Goal: Transaction & Acquisition: Purchase product/service

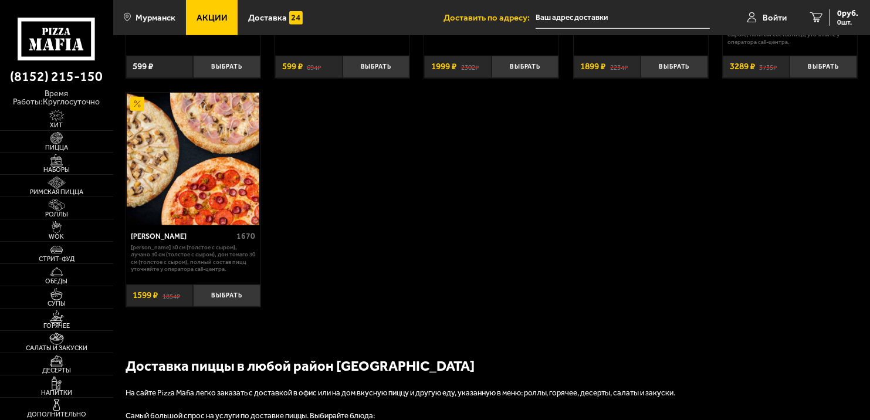
scroll to position [704, 0]
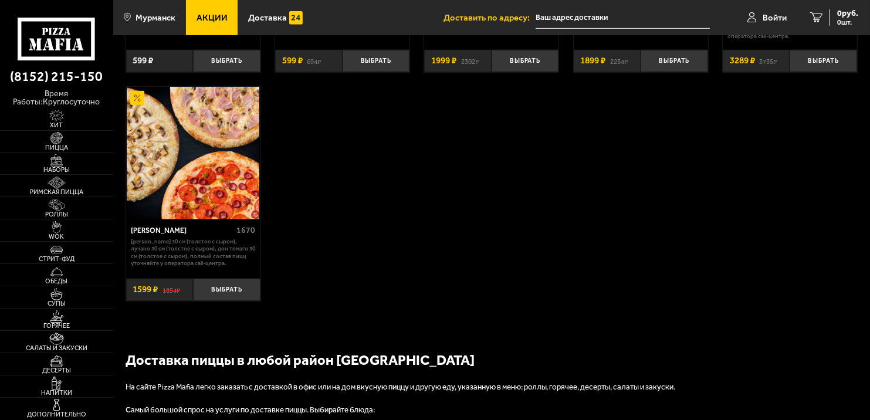
click at [228, 195] on img at bounding box center [193, 153] width 133 height 133
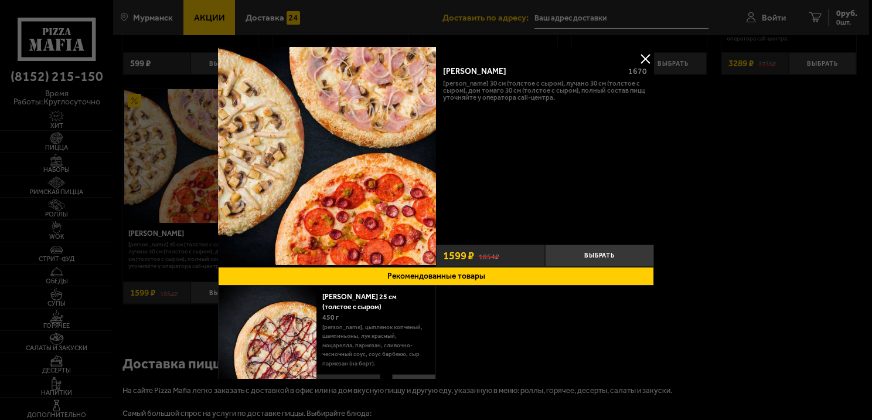
click at [647, 56] on button at bounding box center [646, 59] width 18 height 18
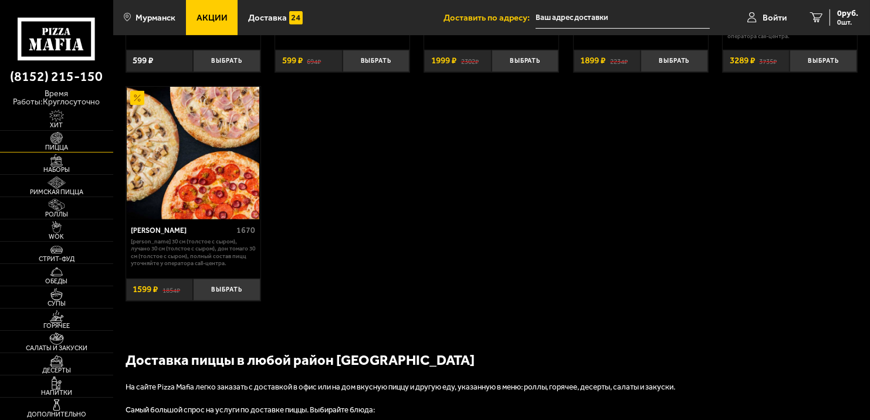
click at [77, 146] on span "Пицца" at bounding box center [56, 147] width 113 height 6
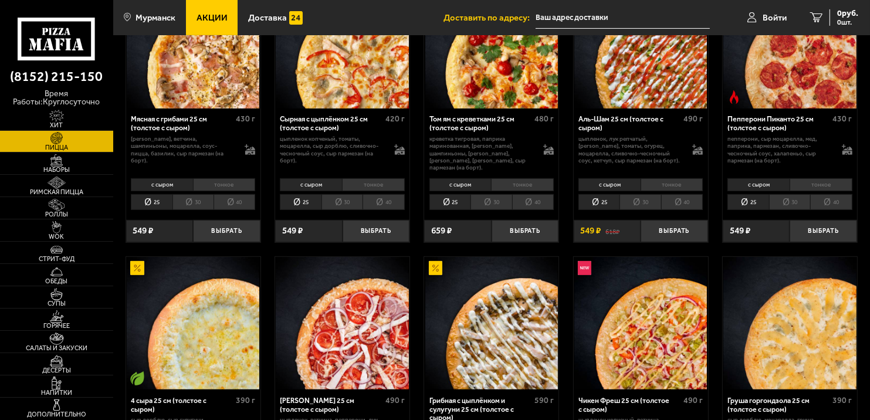
scroll to position [410, 0]
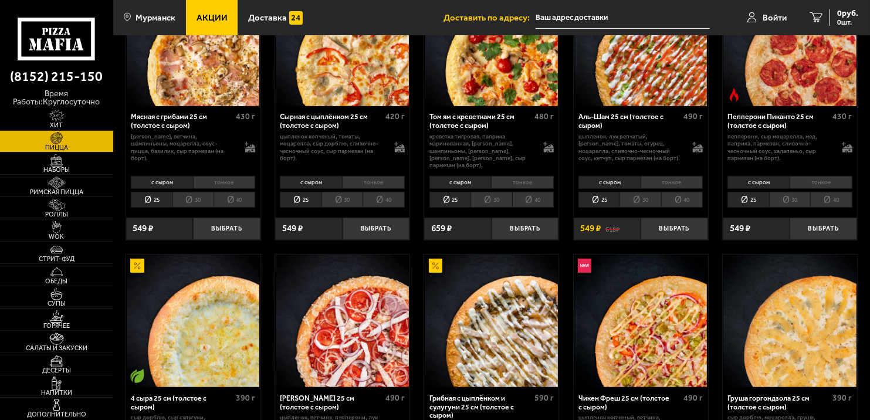
click at [790, 192] on li "30" at bounding box center [789, 200] width 41 height 16
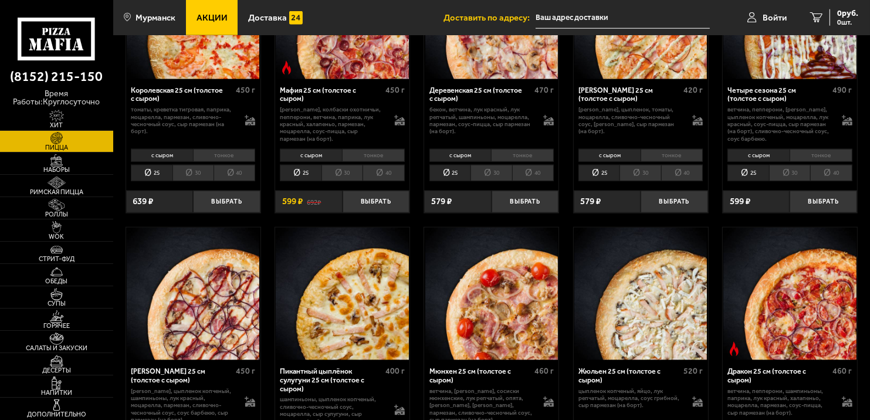
scroll to position [1290, 0]
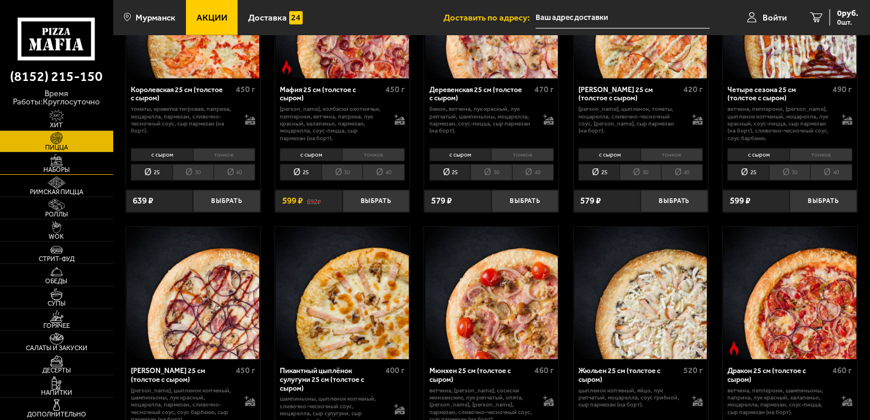
click at [79, 162] on link "Наборы" at bounding box center [56, 163] width 113 height 22
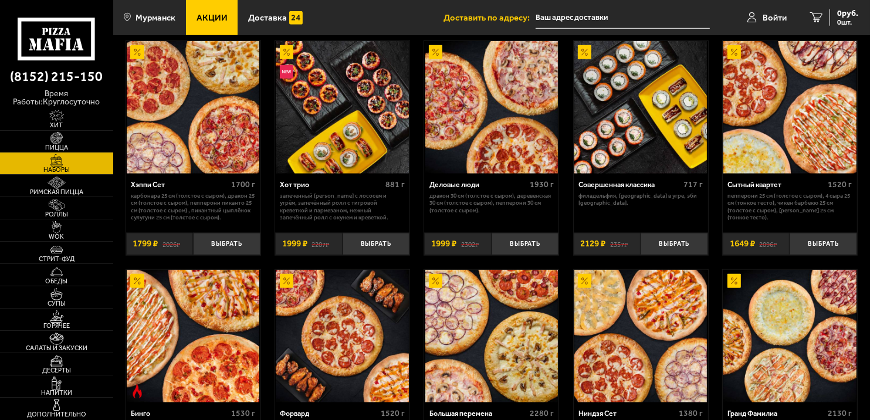
scroll to position [950, 0]
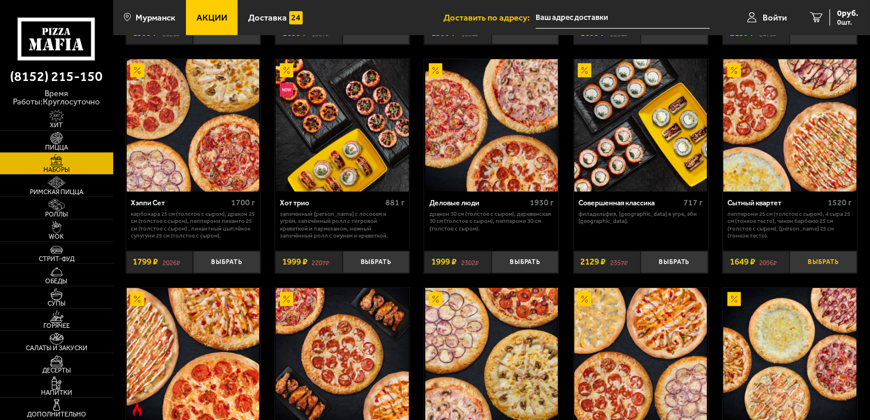
click at [812, 266] on button "Выбрать" at bounding box center [822, 262] width 67 height 22
click at [64, 189] on span "Римская пицца" at bounding box center [56, 192] width 113 height 6
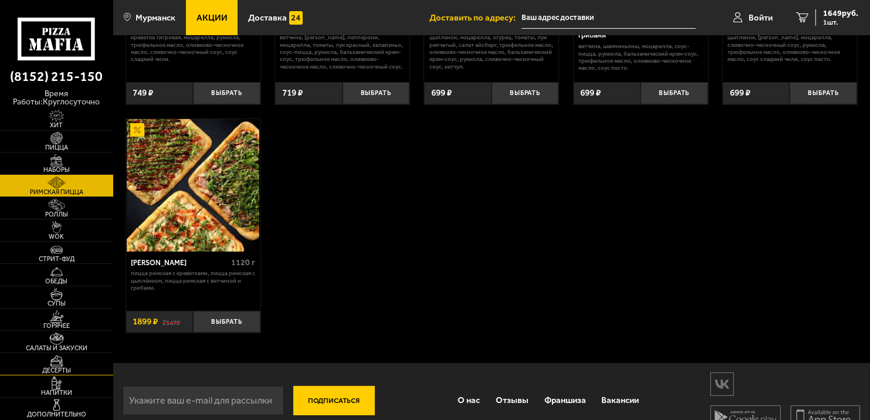
scroll to position [232, 0]
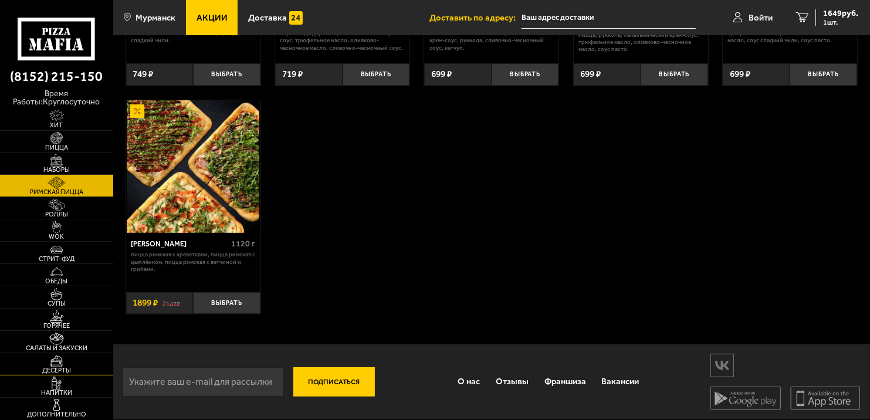
click at [72, 371] on span "Десерты" at bounding box center [56, 370] width 113 height 6
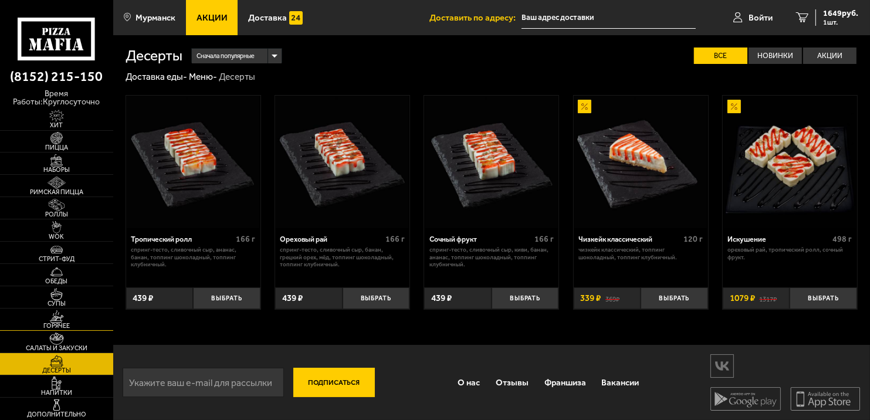
click at [66, 322] on span "Горячее" at bounding box center [56, 325] width 113 height 6
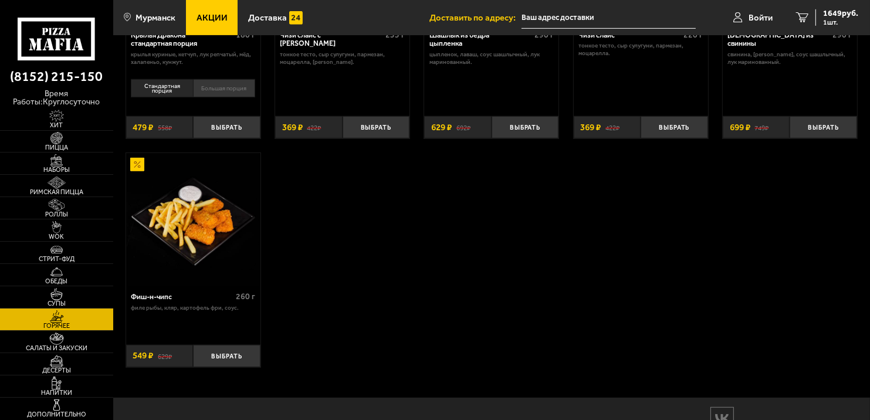
scroll to position [704, 0]
click at [87, 250] on link "Стрит-фуд" at bounding box center [56, 253] width 113 height 22
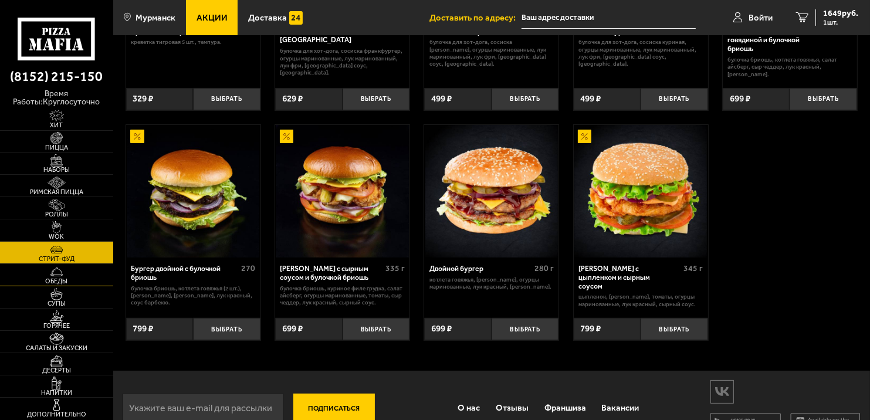
scroll to position [225, 0]
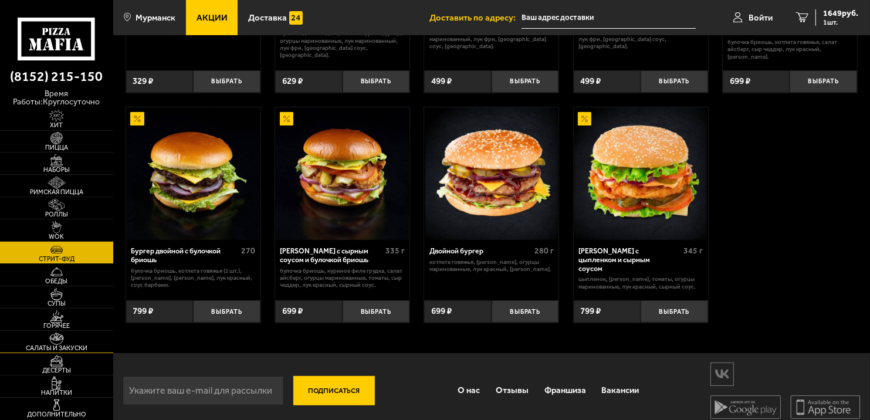
click at [73, 343] on img at bounding box center [56, 338] width 35 height 12
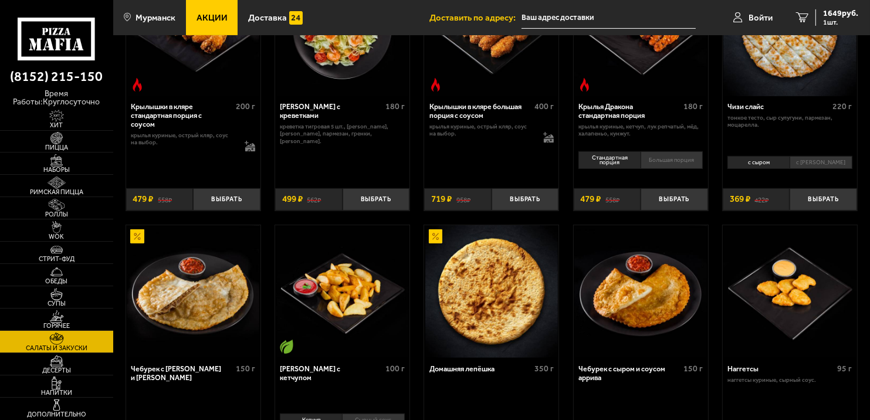
scroll to position [469, 0]
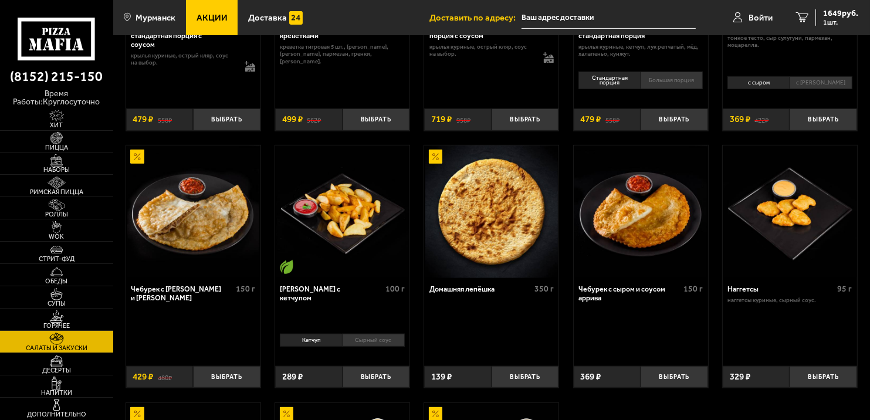
click at [358, 339] on li "Сырный соус" at bounding box center [373, 340] width 63 height 13
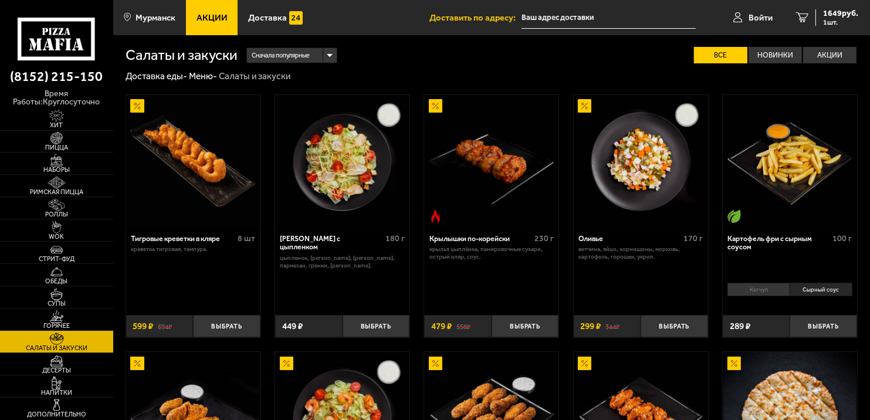
scroll to position [0, 0]
click at [813, 286] on li "Сырный соус" at bounding box center [820, 289] width 63 height 13
click at [821, 328] on button "Выбрать" at bounding box center [822, 326] width 67 height 22
click at [844, 329] on button "+" at bounding box center [845, 326] width 22 height 22
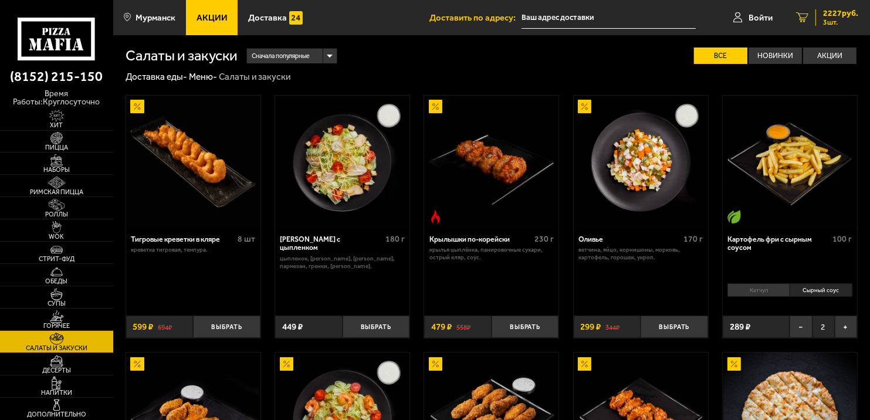
click at [838, 23] on span "3 шт." at bounding box center [840, 22] width 35 height 7
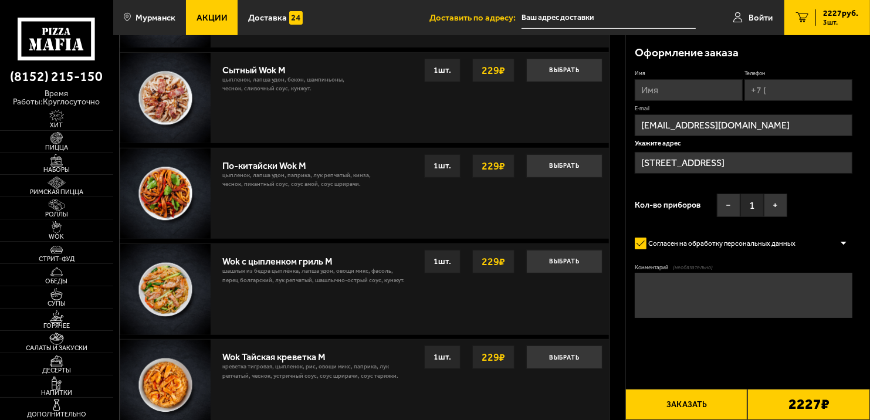
scroll to position [528, 0]
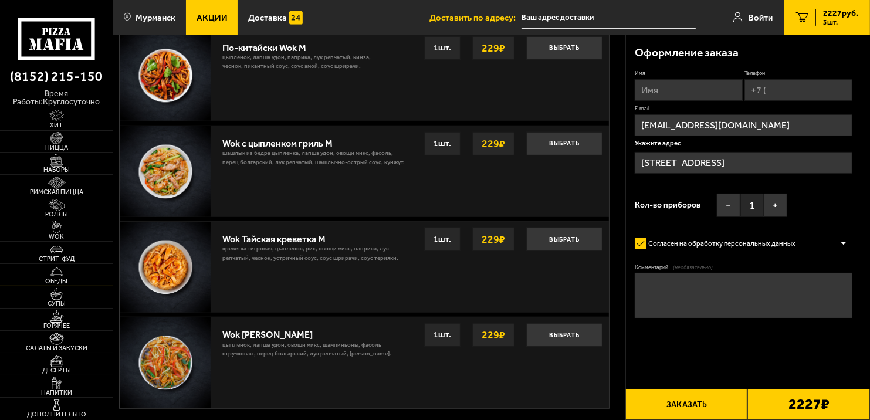
click at [66, 279] on span "Обеды" at bounding box center [56, 281] width 113 height 6
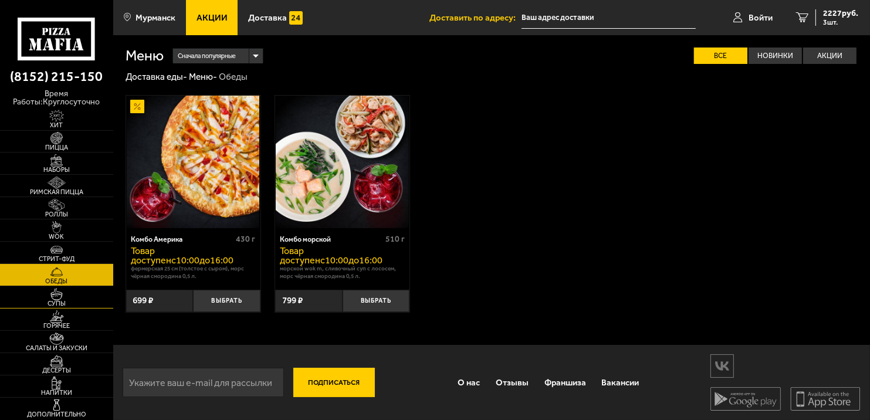
click at [56, 300] on span "Супы" at bounding box center [56, 303] width 113 height 6
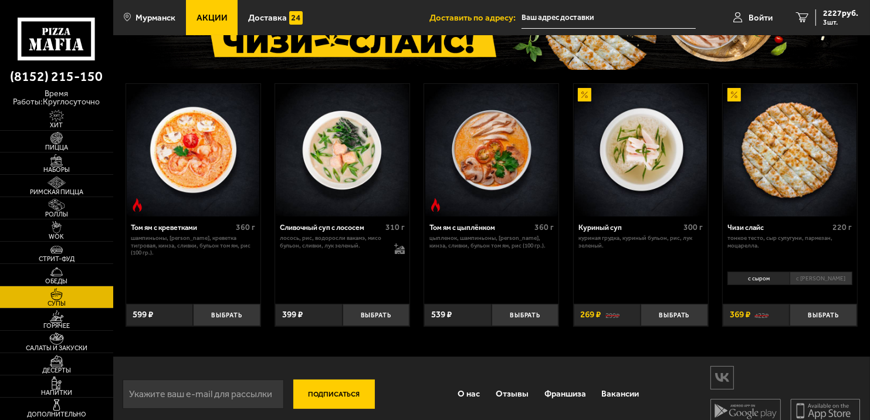
scroll to position [117, 0]
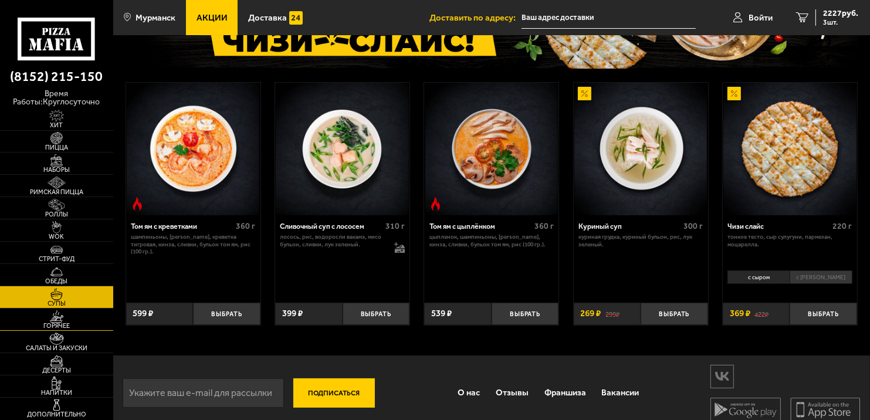
click at [89, 316] on link "Горячее" at bounding box center [56, 319] width 113 height 22
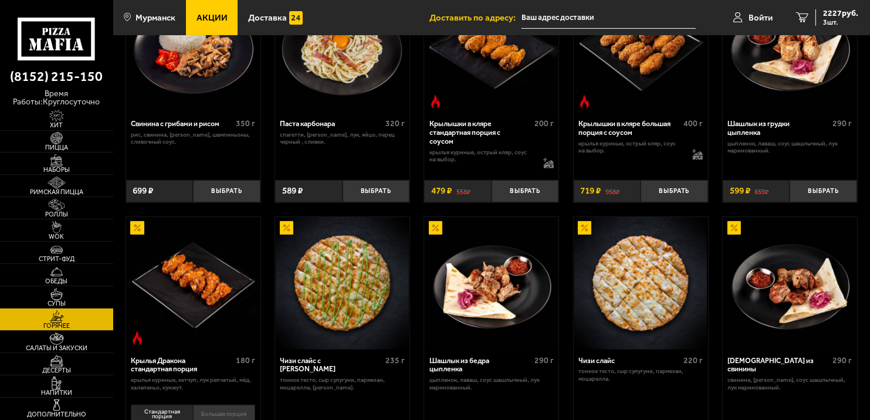
scroll to position [469, 0]
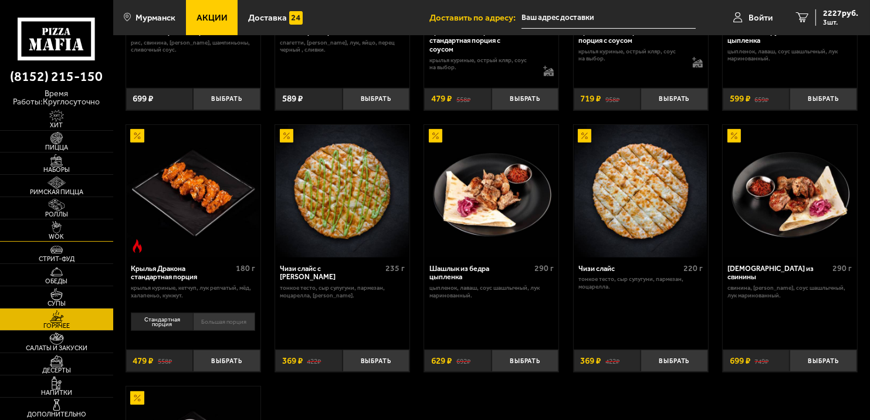
click at [57, 233] on span "WOK" at bounding box center [56, 236] width 113 height 6
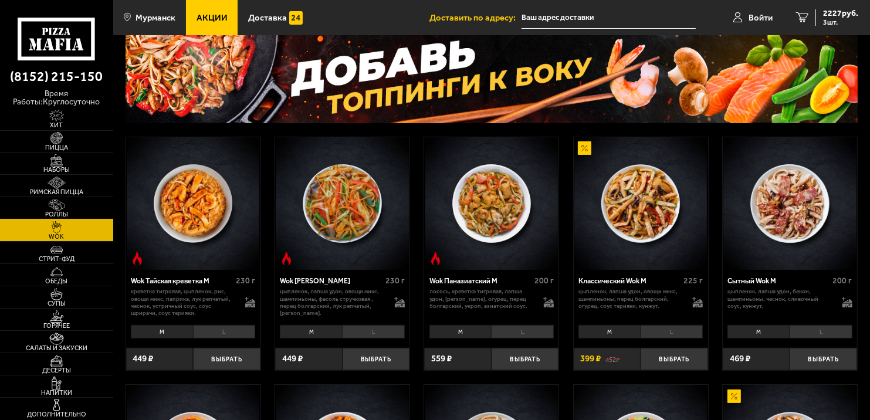
scroll to position [59, 0]
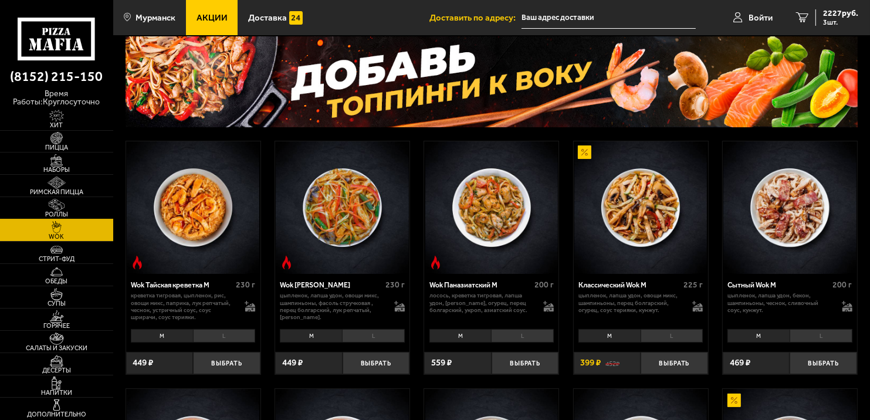
click at [62, 202] on img at bounding box center [56, 205] width 35 height 12
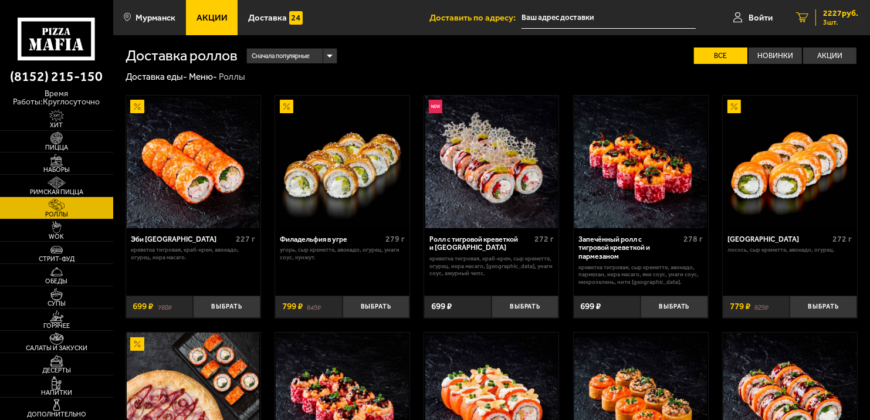
click at [837, 22] on span "3 шт." at bounding box center [840, 22] width 35 height 7
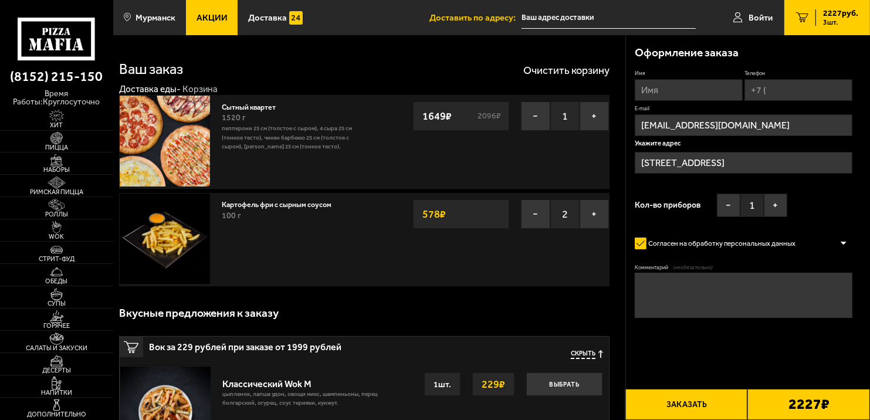
click at [694, 82] on input "Имя" at bounding box center [688, 90] width 108 height 22
type input "Надежда"
click at [776, 92] on input "Телефон" at bounding box center [798, 90] width 108 height 22
type input "[PHONE_NUMBER]"
click at [821, 206] on div "Имя Надежда Телефон Применить скидку Вы будете зарегистрированы автоматически. …" at bounding box center [743, 147] width 218 height 154
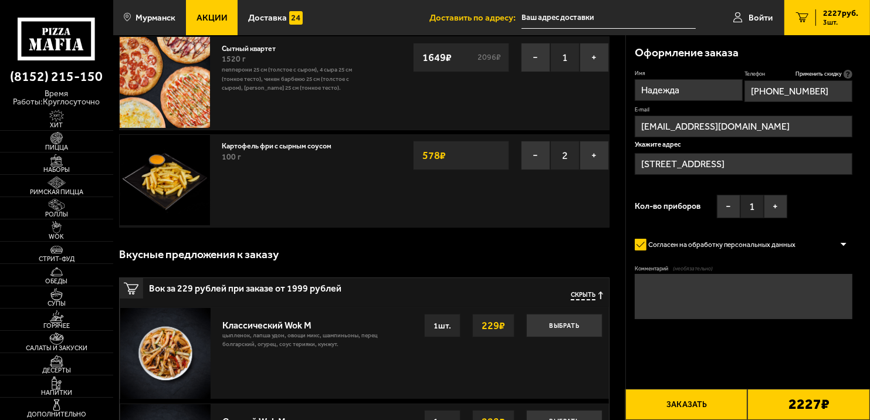
scroll to position [235, 0]
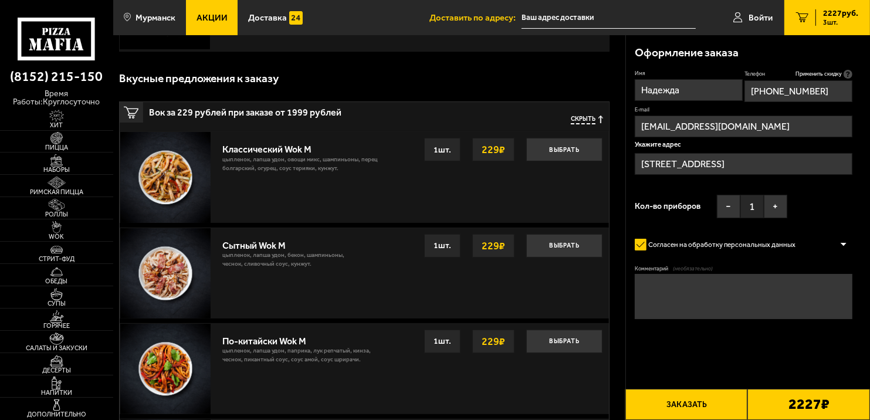
click at [697, 400] on button "Заказать" at bounding box center [686, 404] width 123 height 31
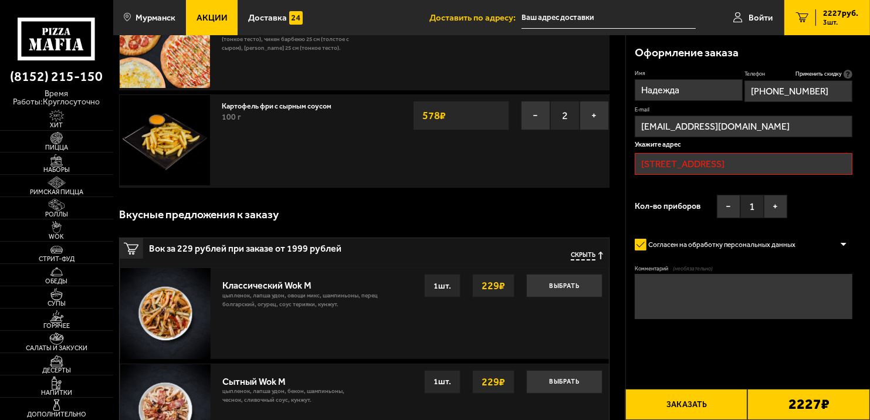
scroll to position [0, 0]
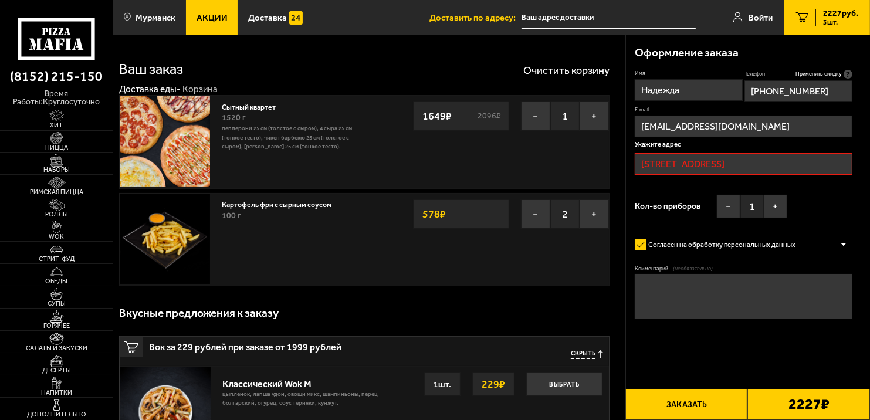
click at [749, 161] on input "[STREET_ADDRESS]" at bounding box center [743, 164] width 218 height 22
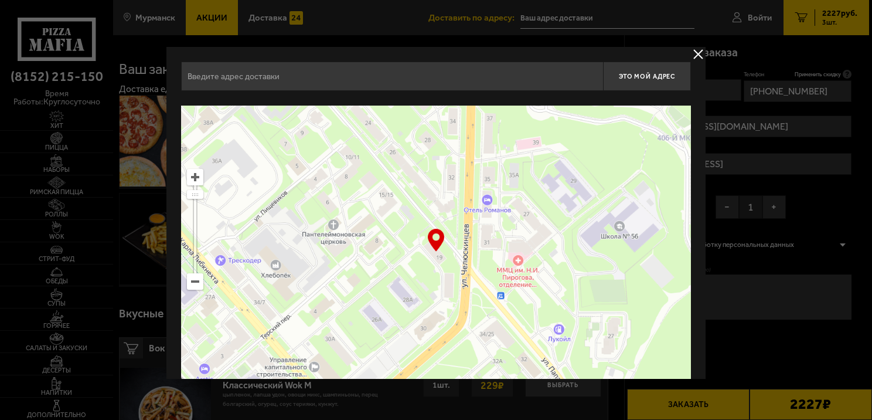
drag, startPoint x: 457, startPoint y: 220, endPoint x: 464, endPoint y: 332, distance: 112.8
click at [464, 332] on ymaps at bounding box center [436, 252] width 510 height 293
type input "[STREET_ADDRESS]"
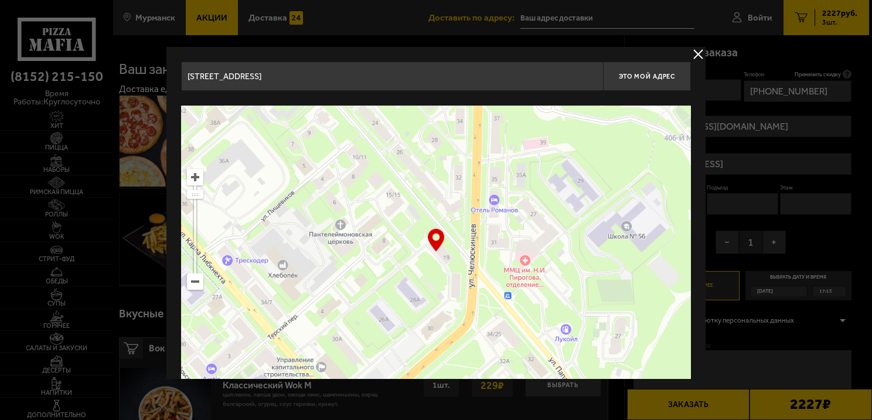
click at [436, 277] on ymaps at bounding box center [436, 252] width 510 height 293
click at [636, 74] on span "Это мой адрес" at bounding box center [647, 77] width 56 height 8
type input "[STREET_ADDRESS]"
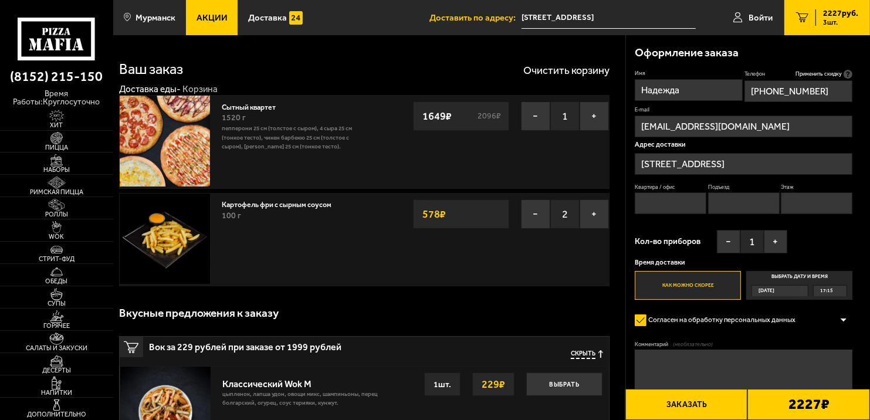
click at [673, 204] on input "Квартира / офис" at bounding box center [670, 203] width 72 height 22
type input "14"
click at [729, 204] on input "Подъезд" at bounding box center [744, 203] width 72 height 22
type input "1"
click at [790, 205] on input "Этаж" at bounding box center [816, 203] width 72 height 22
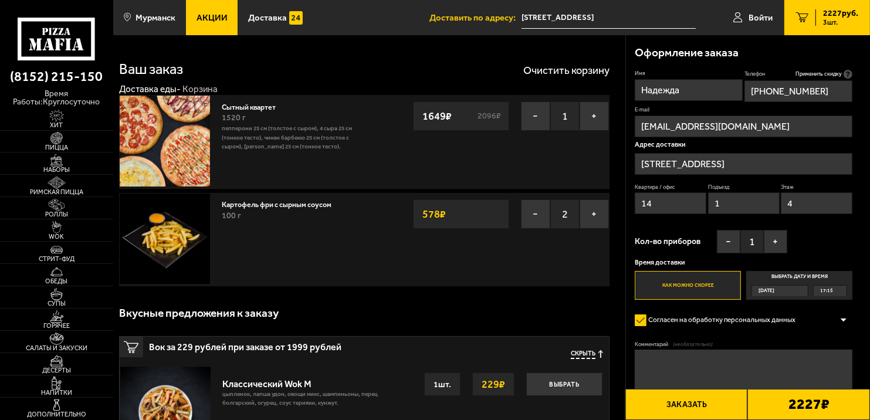
type input "4"
click at [681, 250] on div "Кол-во приборов − 1 +" at bounding box center [710, 244] width 152 height 29
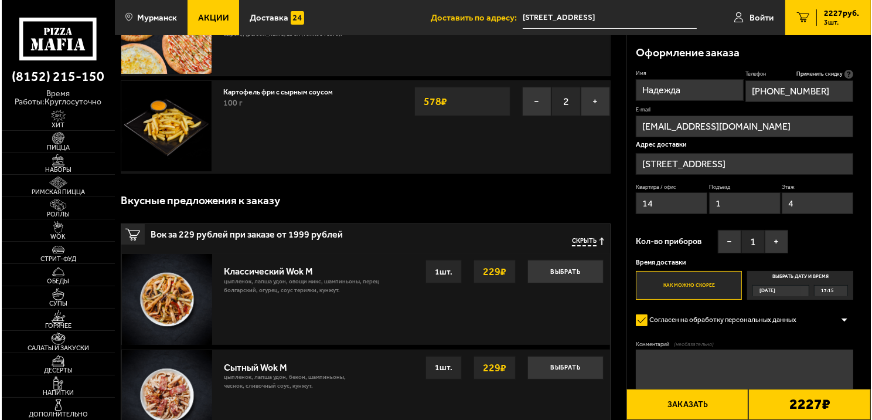
scroll to position [176, 0]
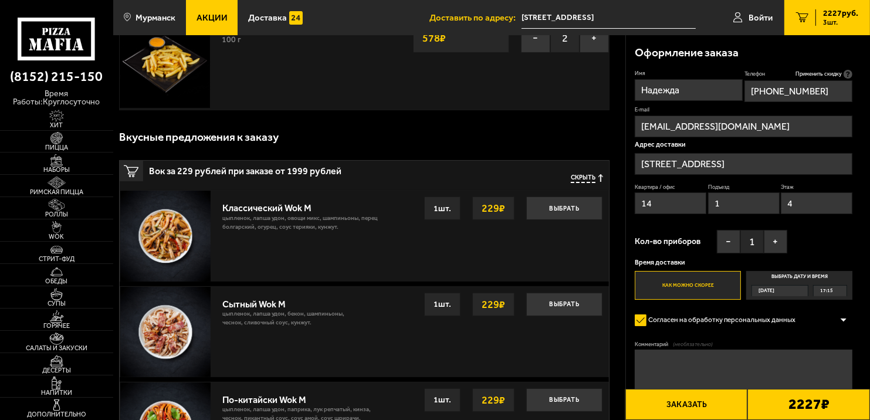
click at [707, 389] on button "Заказать" at bounding box center [686, 404] width 123 height 31
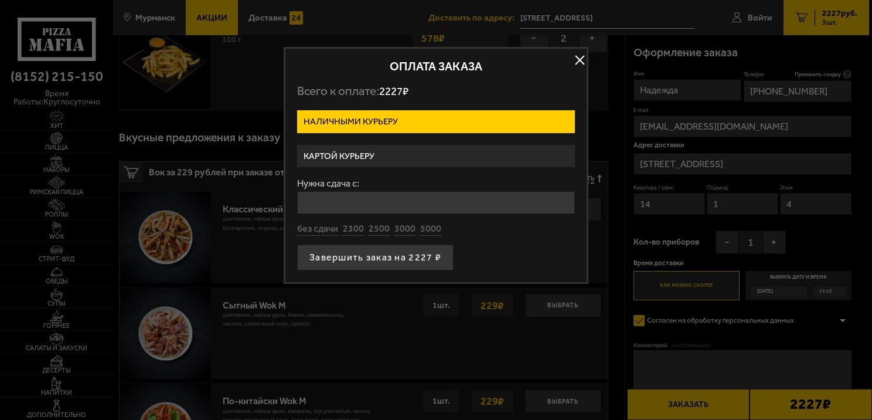
click at [377, 157] on label "Картой курьеру" at bounding box center [436, 156] width 278 height 23
click at [0, 0] on input "Картой курьеру" at bounding box center [0, 0] width 0 height 0
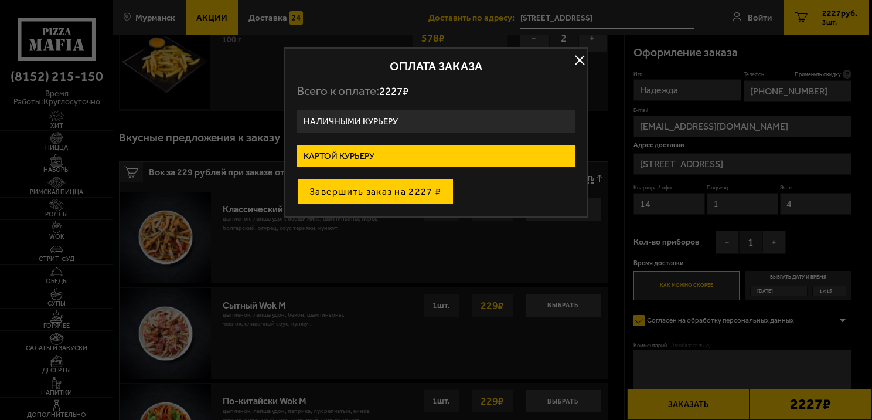
click at [374, 186] on button "Завершить заказ на 2227 ₽" at bounding box center [375, 192] width 157 height 26
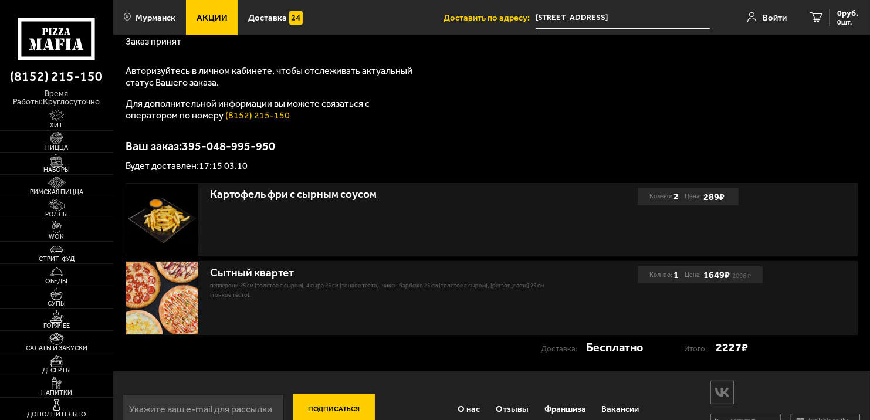
scroll to position [145, 0]
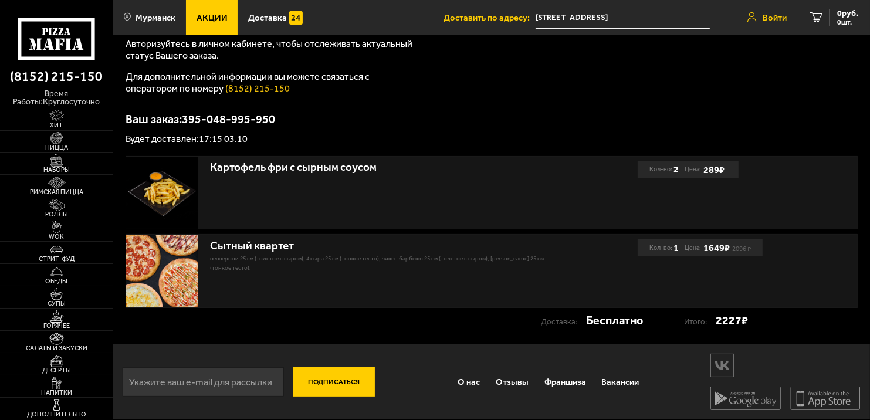
click at [763, 28] on link "Войти" at bounding box center [766, 17] width 63 height 35
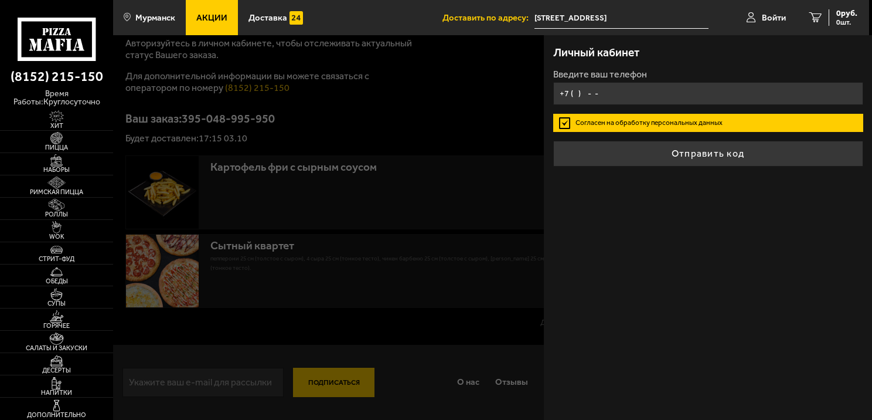
click at [638, 99] on input "+7 ( ) - -" at bounding box center [708, 93] width 310 height 23
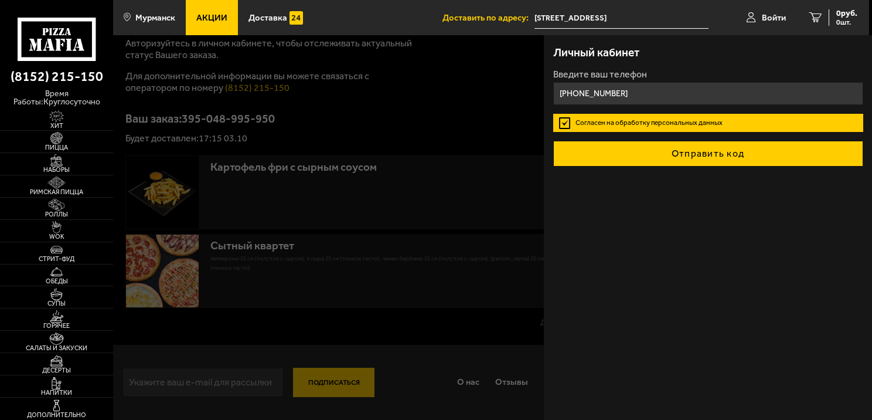
type input "[PHONE_NUMBER]"
click at [672, 159] on button "Отправить код" at bounding box center [708, 154] width 310 height 26
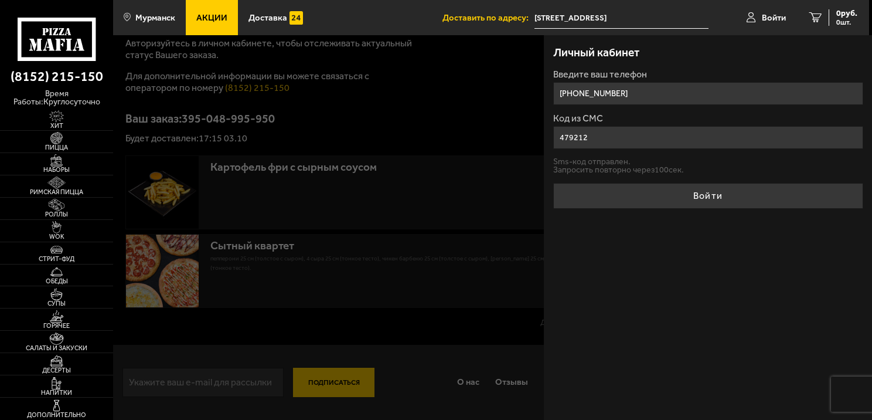
type input "479212"
click at [553, 183] on button "Войти" at bounding box center [708, 196] width 310 height 26
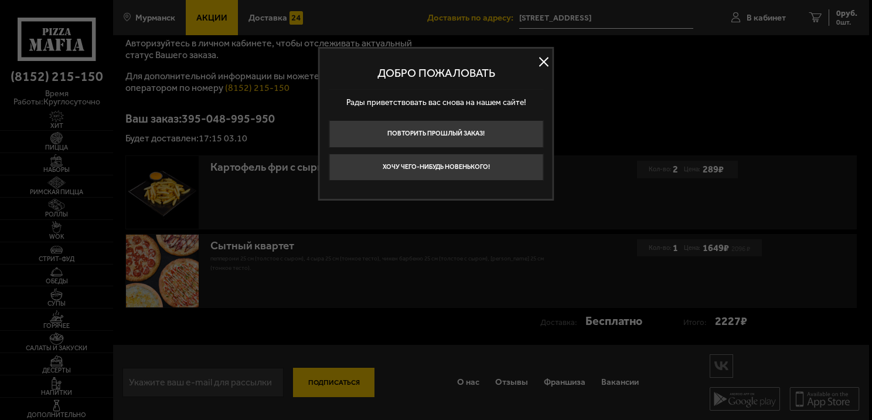
click at [539, 64] on button at bounding box center [544, 62] width 18 height 18
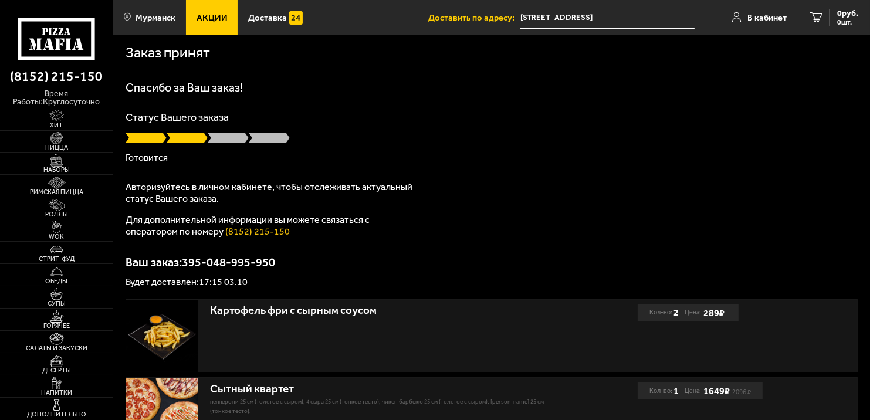
scroll to position [0, 0]
